Goal: Task Accomplishment & Management: Manage account settings

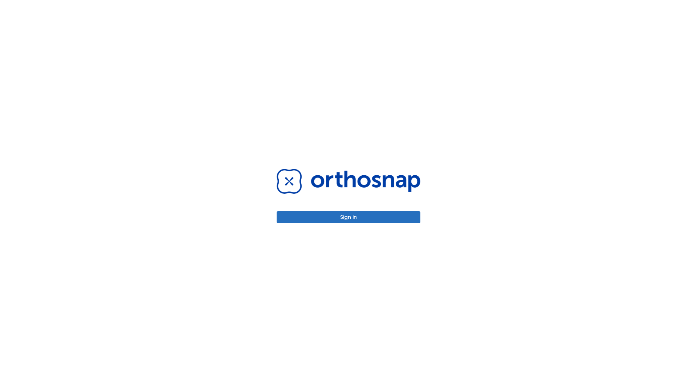
click at [349, 217] on button "Sign in" at bounding box center [349, 217] width 144 height 12
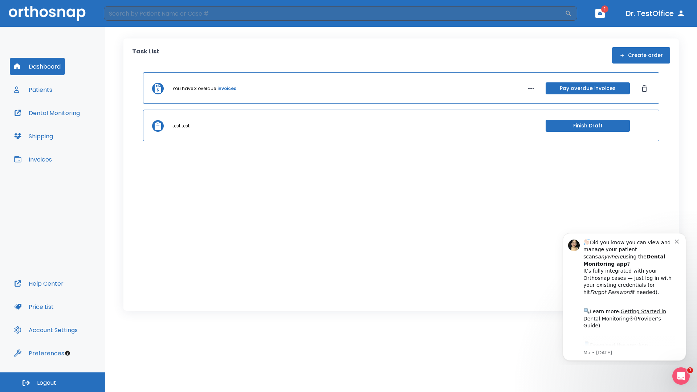
click at [53, 382] on span "Logout" at bounding box center [46, 383] width 19 height 8
